Goal: Information Seeking & Learning: Understand process/instructions

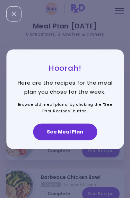
click at [79, 132] on button "See Meal Plan" at bounding box center [65, 131] width 64 height 17
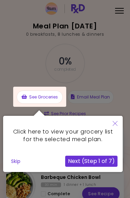
click at [115, 125] on icon "Close" at bounding box center [114, 123] width 5 height 5
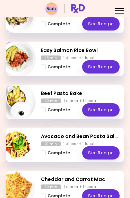
scroll to position [256, 0]
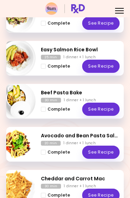
click at [102, 110] on link "See Recipe" at bounding box center [100, 108] width 37 height 13
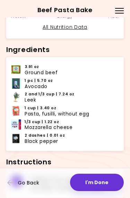
scroll to position [175, 0]
